Goal: Task Accomplishment & Management: Complete application form

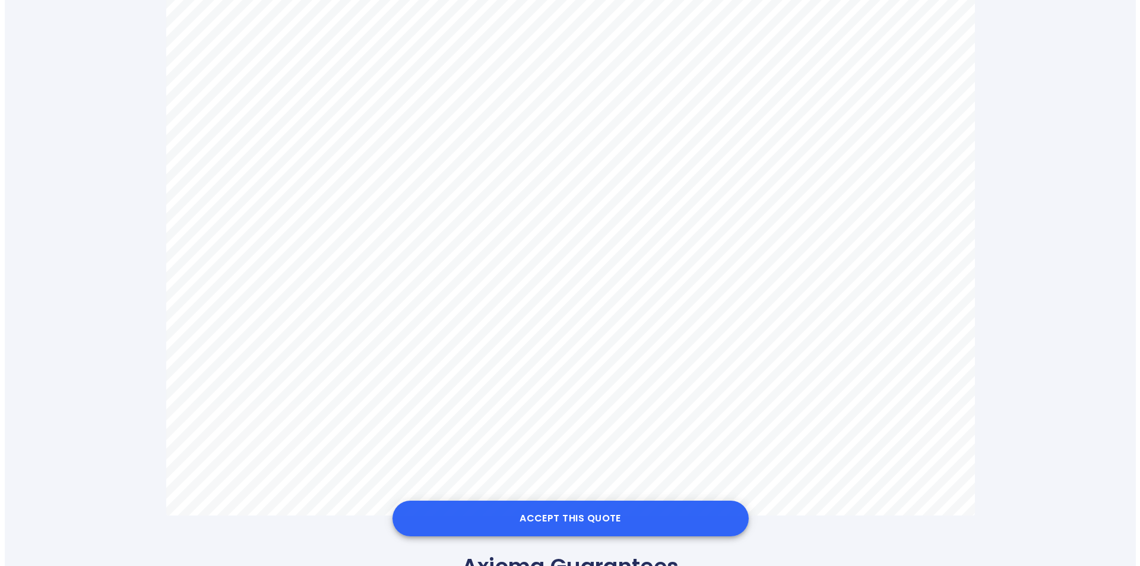
scroll to position [653, 0]
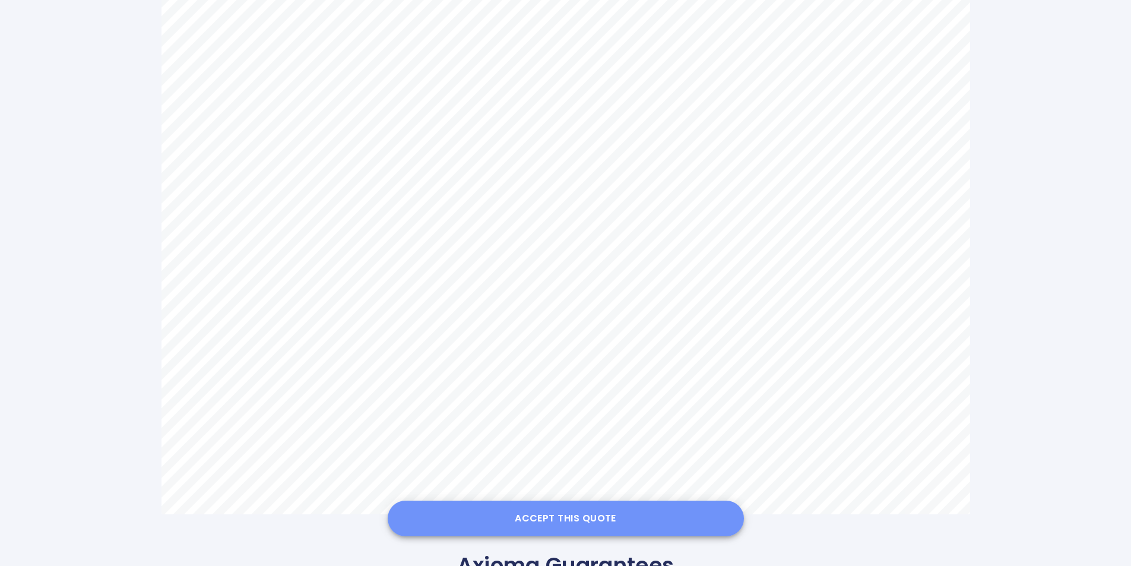
click at [569, 509] on button "Accept this Quote" at bounding box center [566, 519] width 356 height 36
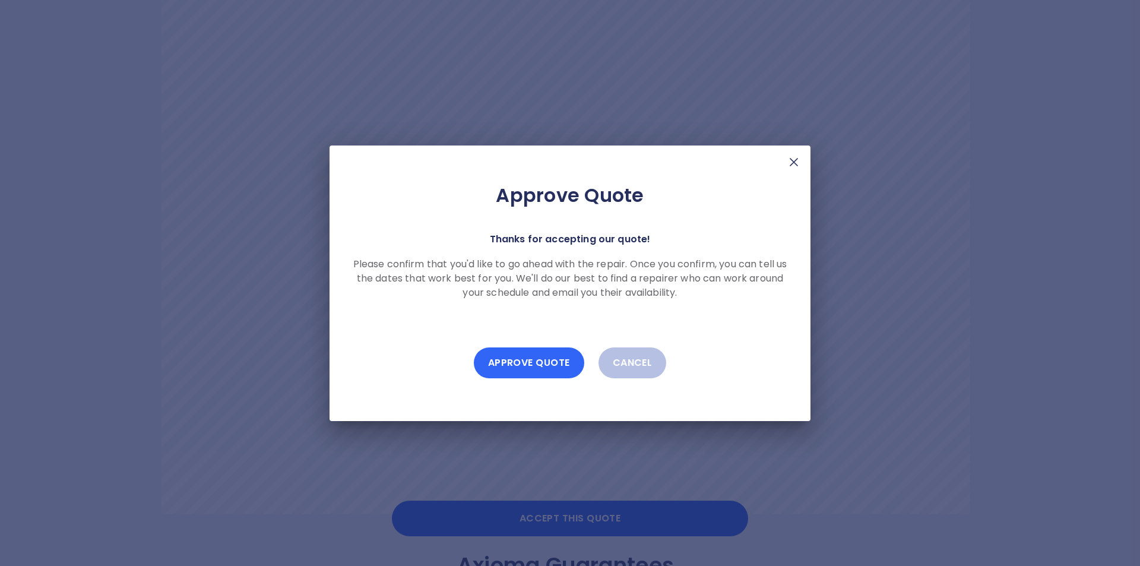
click at [532, 369] on button "Approve Quote" at bounding box center [529, 362] width 110 height 31
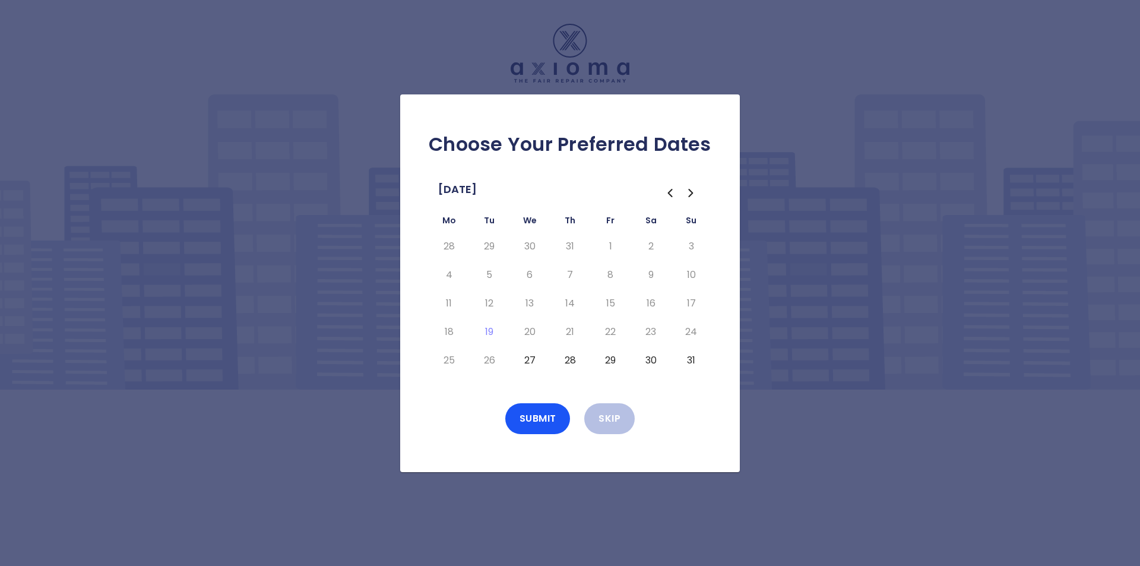
click at [689, 191] on icon "Go to the Next Month" at bounding box center [691, 193] width 14 height 14
click at [569, 274] on button "11" at bounding box center [569, 274] width 21 height 19
click at [694, 273] on button "14" at bounding box center [690, 274] width 21 height 19
click at [567, 276] on button "11" at bounding box center [569, 274] width 21 height 19
click at [611, 271] on button "12" at bounding box center [610, 274] width 21 height 19
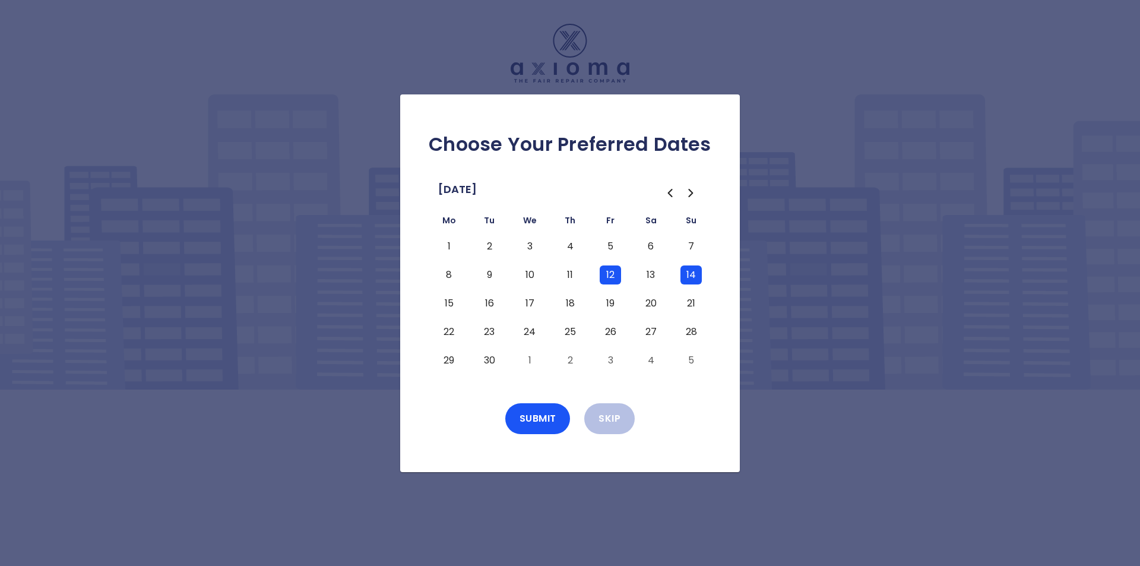
click at [694, 271] on button "14" at bounding box center [690, 274] width 21 height 19
click at [549, 424] on button "Submit" at bounding box center [537, 418] width 65 height 31
